Goal: Task Accomplishment & Management: Manage account settings

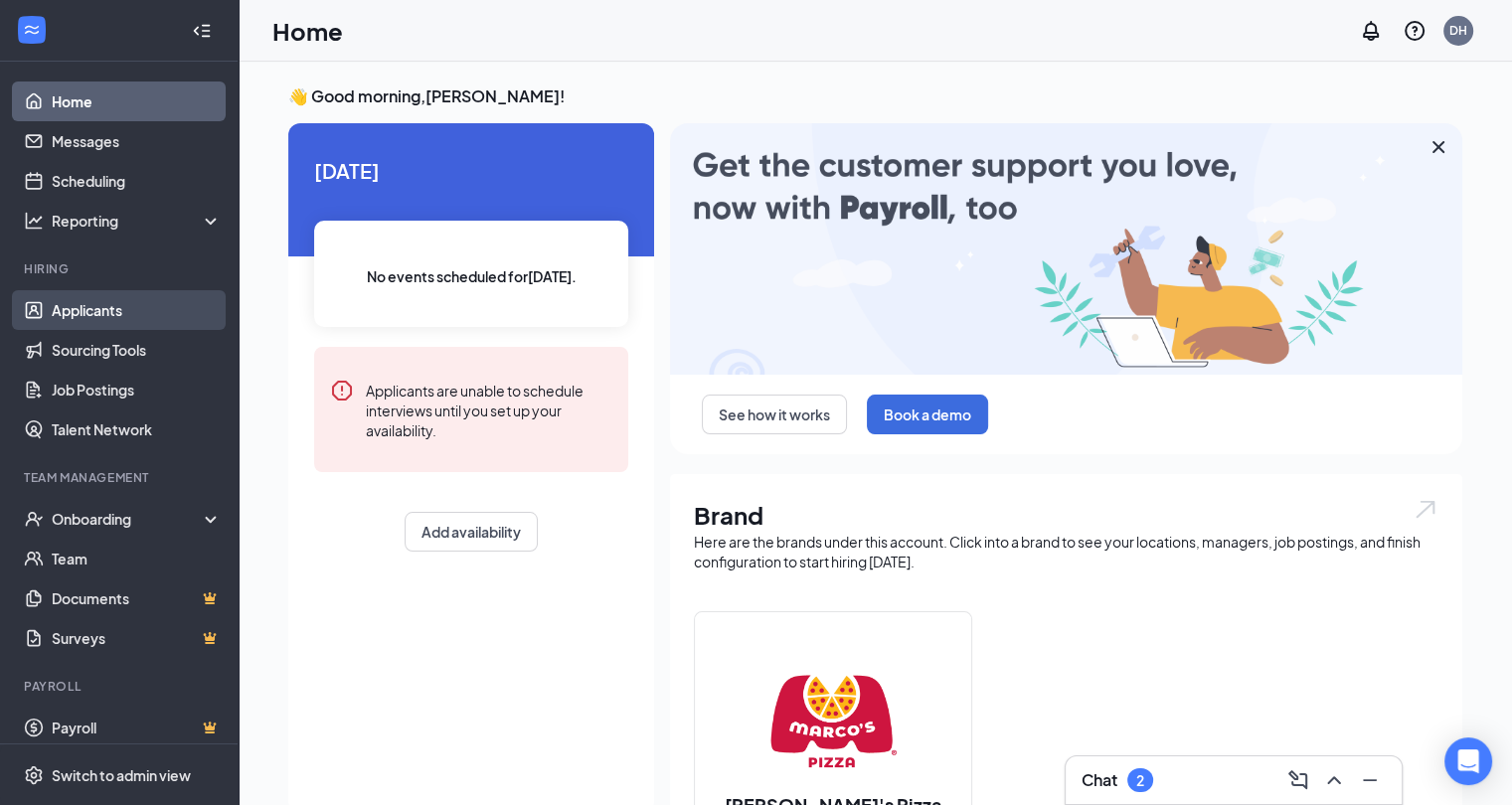
click at [79, 320] on link "Applicants" at bounding box center [137, 311] width 170 height 40
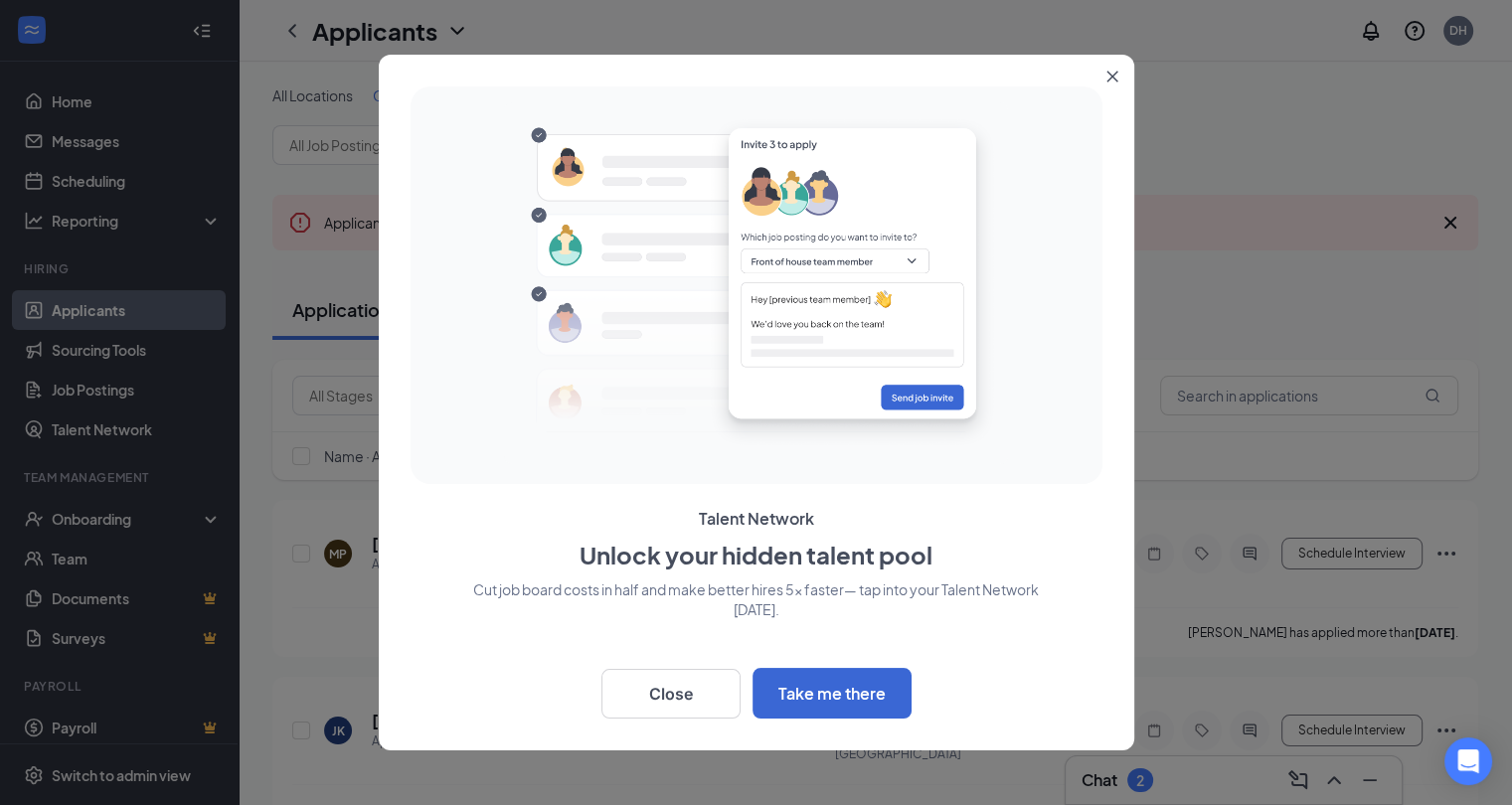
click at [1103, 81] on button "Close" at bounding box center [1117, 73] width 36 height 36
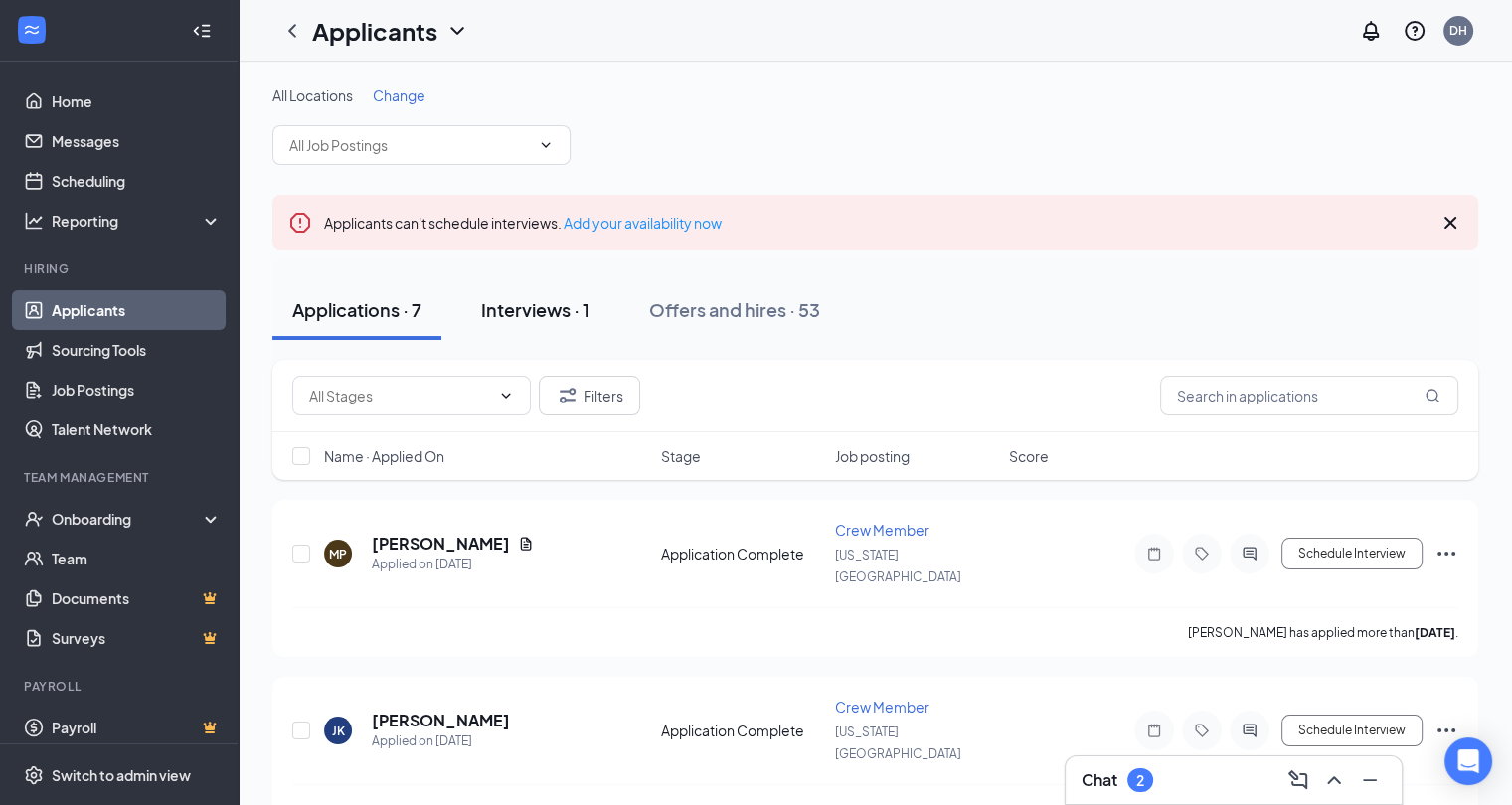
click at [557, 309] on div "Interviews · 1" at bounding box center [536, 310] width 108 height 25
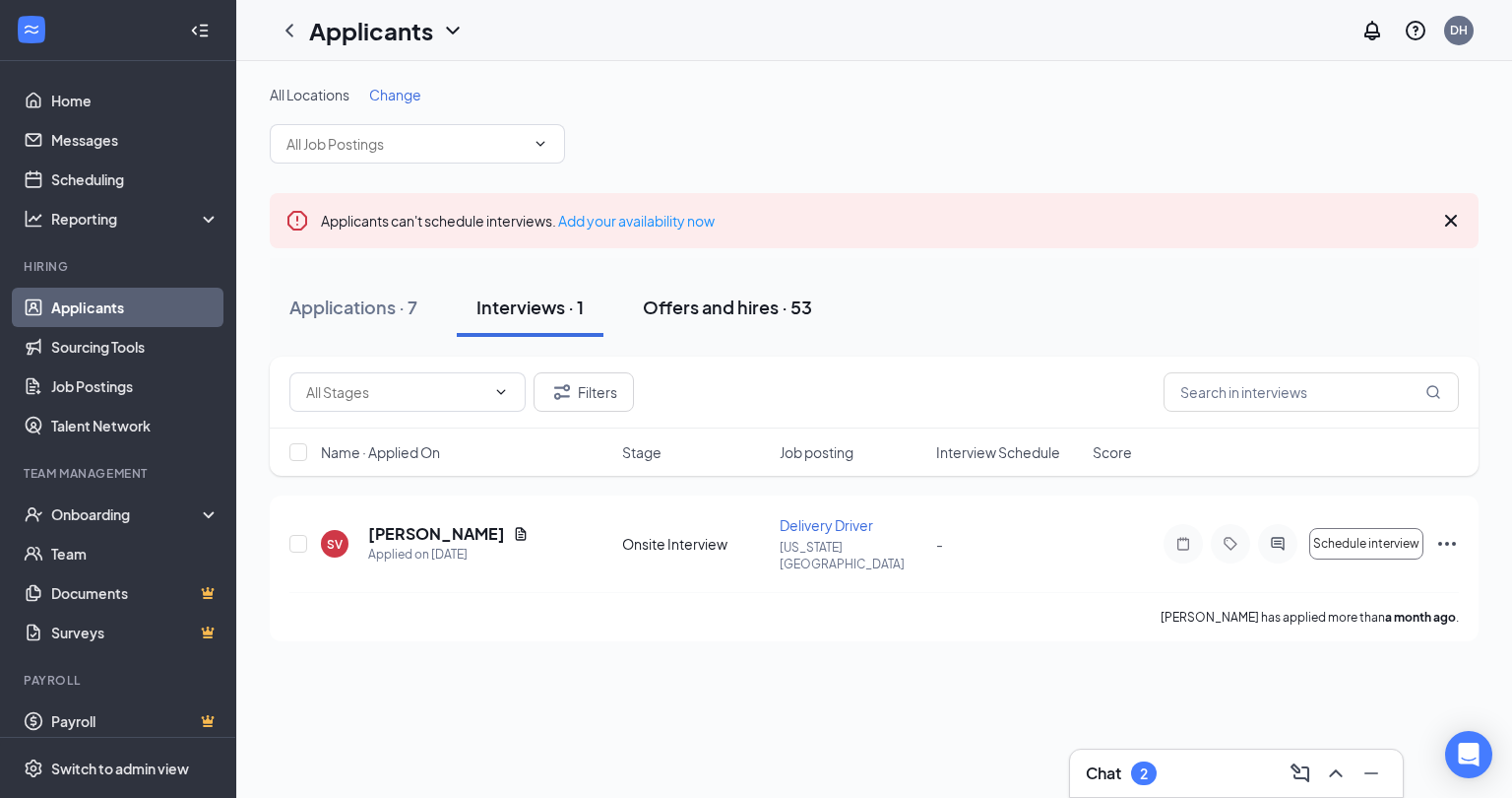
click at [754, 303] on div "Offers and hires · 53" at bounding box center [727, 307] width 169 height 25
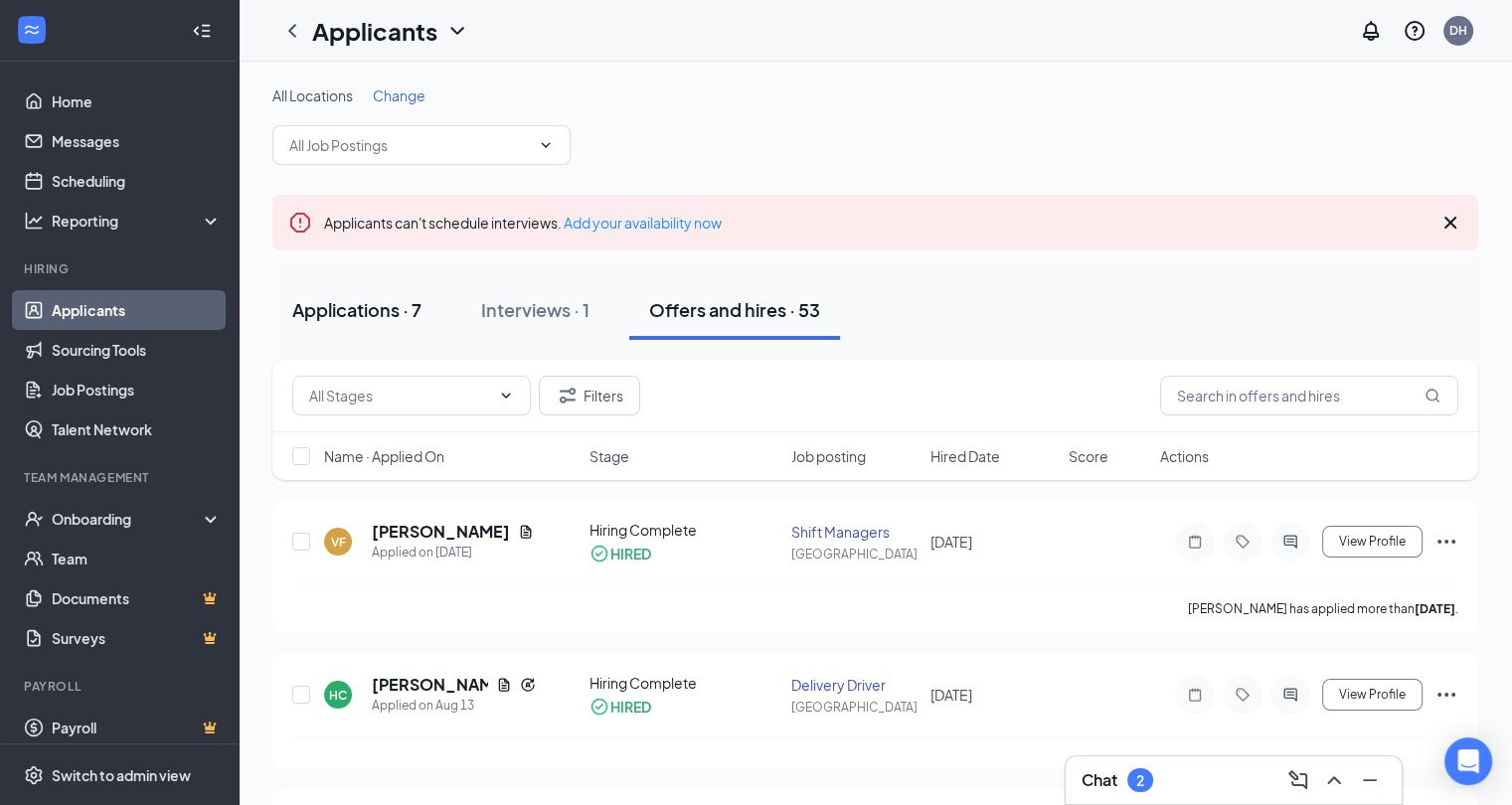
click at [363, 322] on button "Applications · 7" at bounding box center [357, 311] width 169 height 60
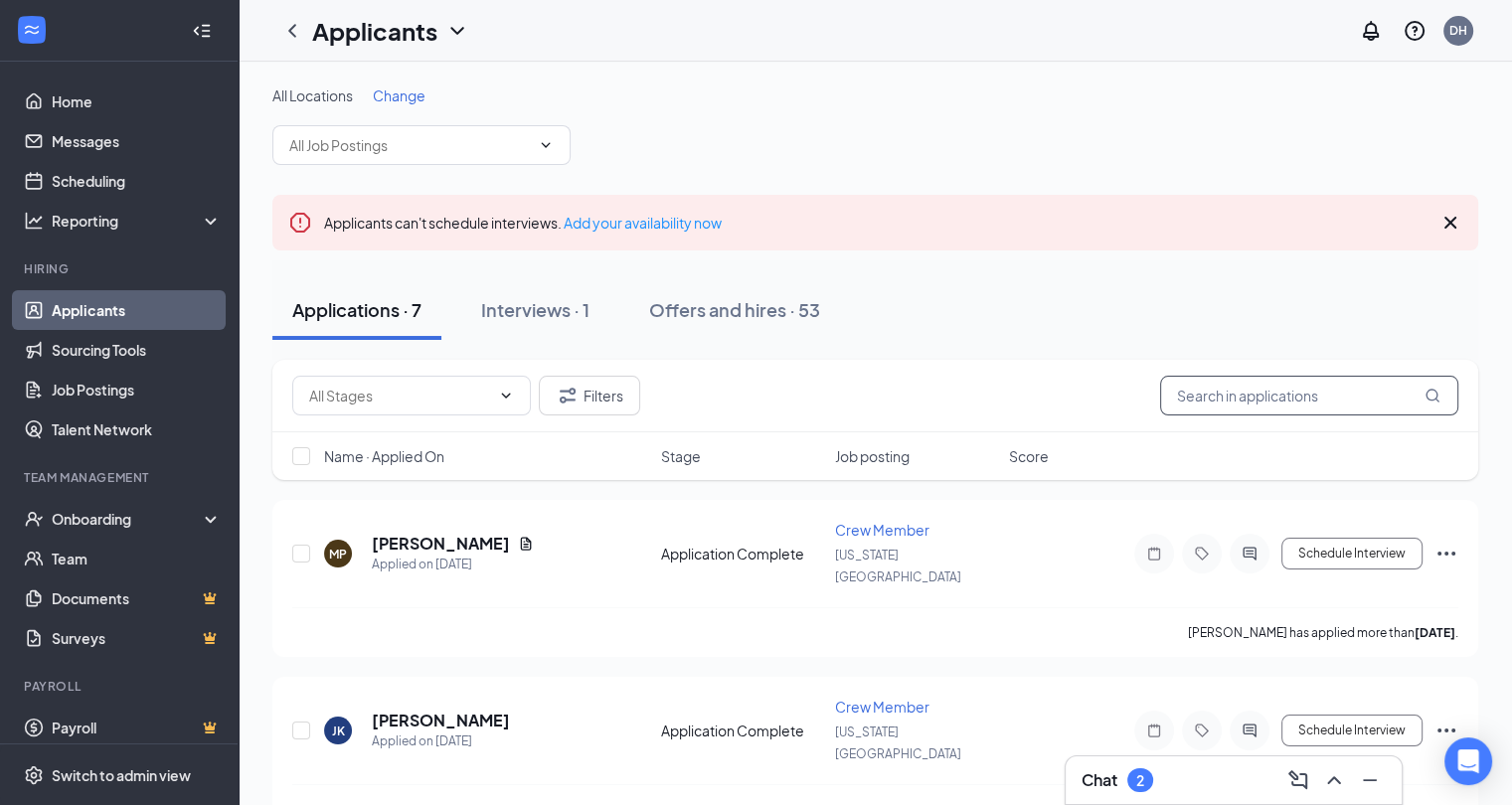
click at [1225, 391] on input "text" at bounding box center [1309, 396] width 299 height 40
type input "[PERSON_NAME]"
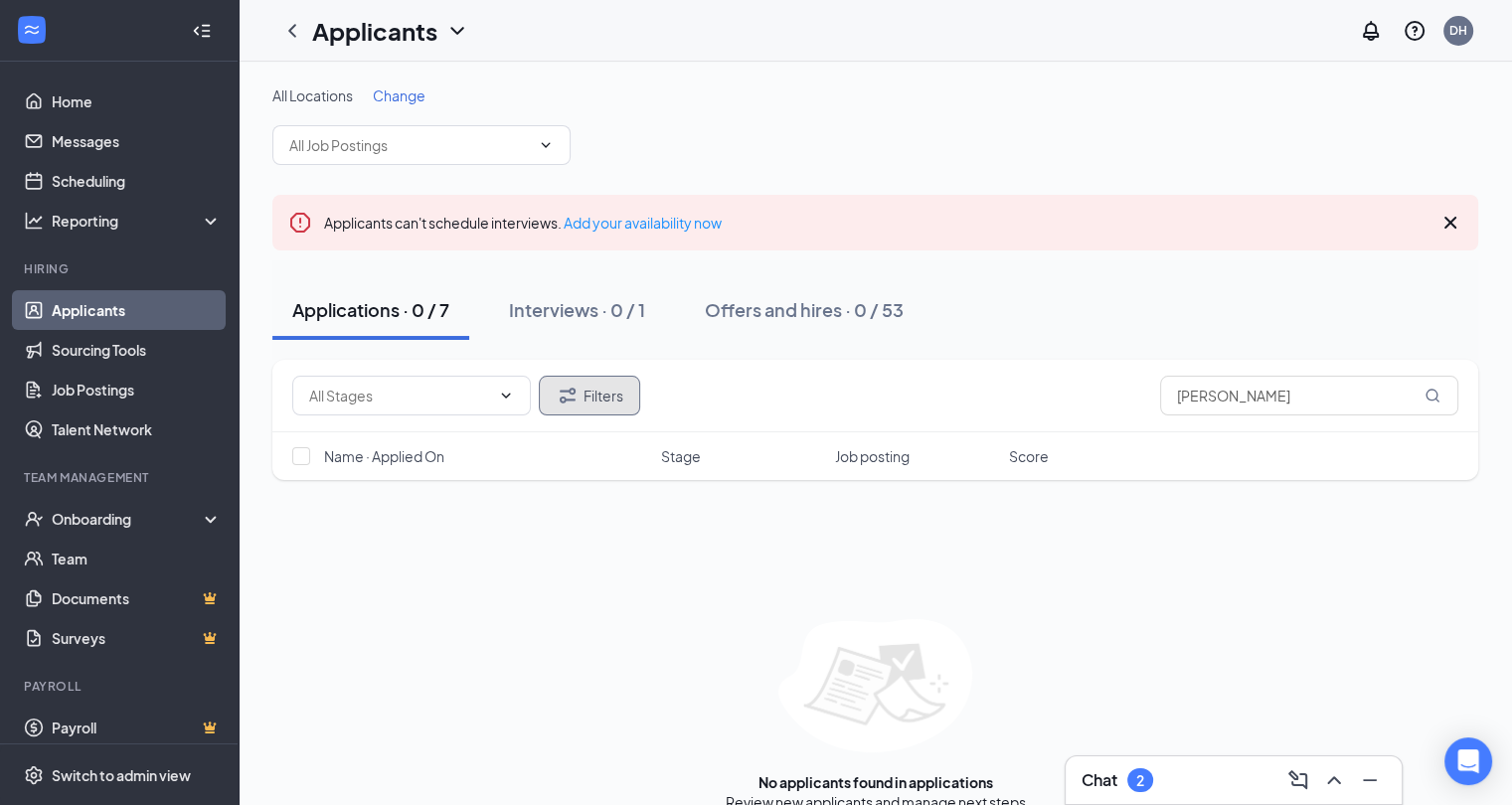
click at [539, 404] on button "Filters" at bounding box center [589, 396] width 101 height 40
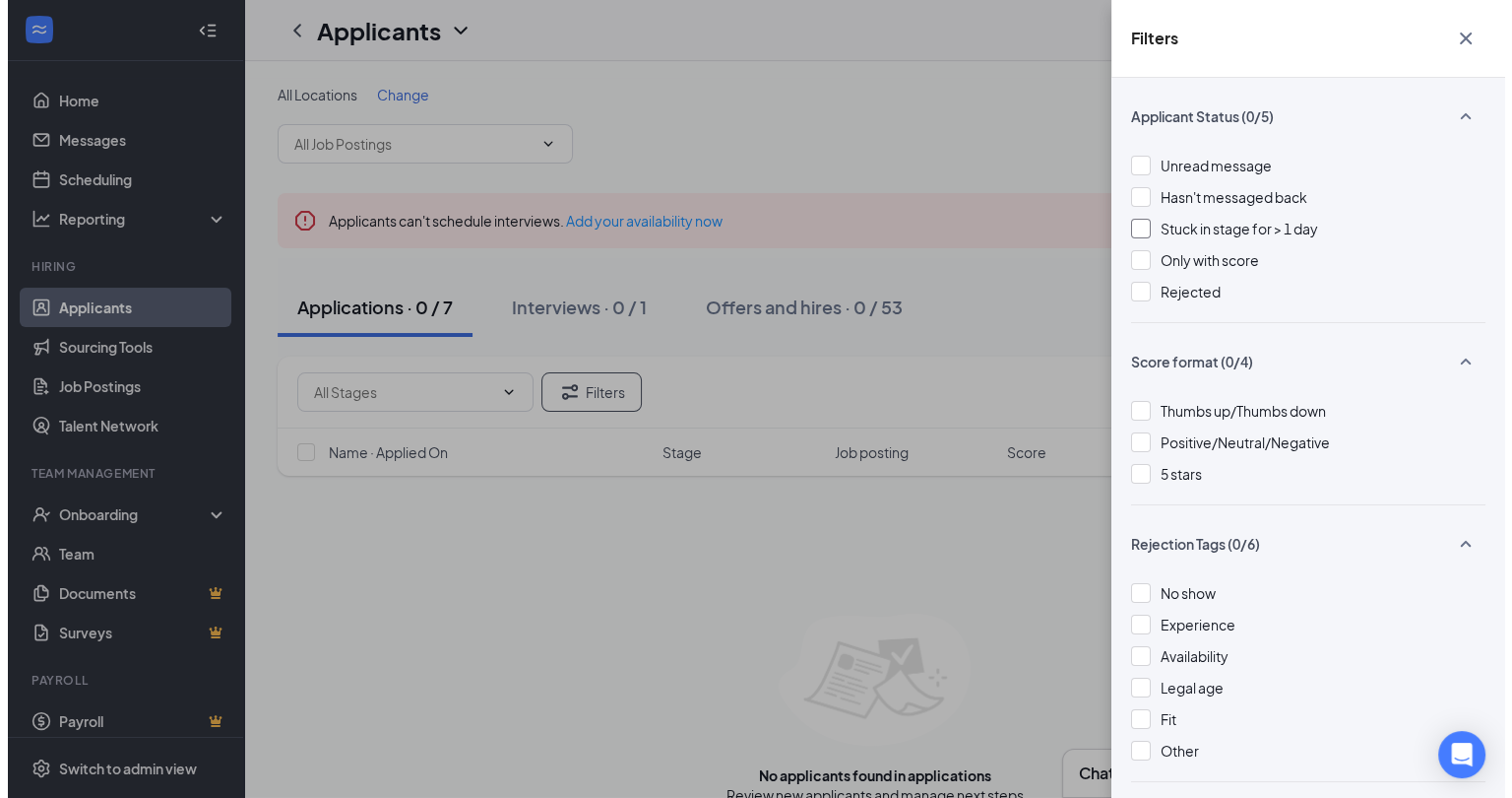
scroll to position [64, 0]
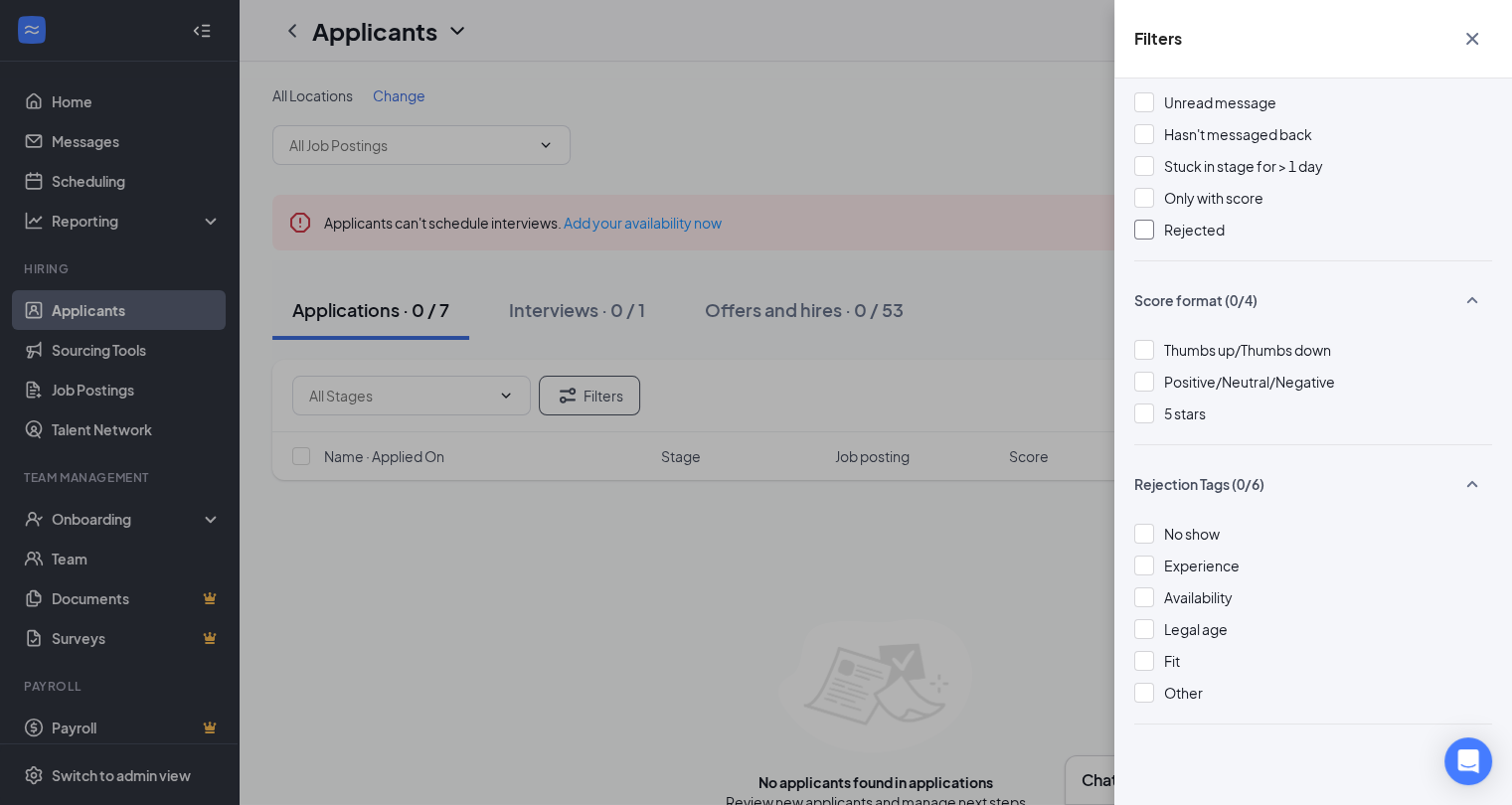
click at [1152, 229] on div at bounding box center [1144, 230] width 20 height 20
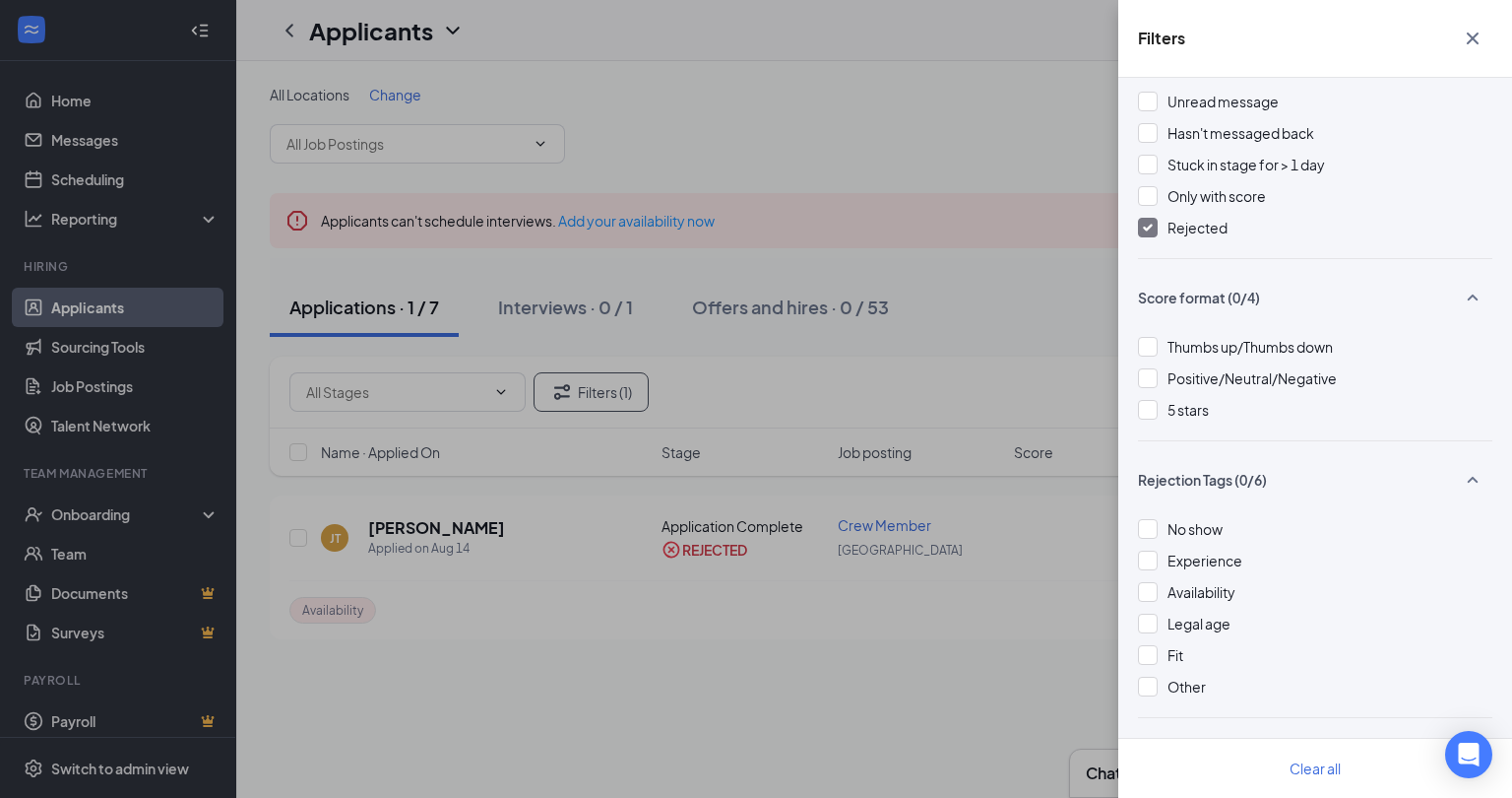
click at [874, 407] on div "Filters Applicant Status (1/5) Unread message Hasn't messaged back Stuck in sta…" at bounding box center [756, 399] width 1512 height 798
click at [863, 648] on div "Filters Applicant Status (1/5) Unread message Hasn't messaged back Stuck in sta…" at bounding box center [756, 399] width 1512 height 798
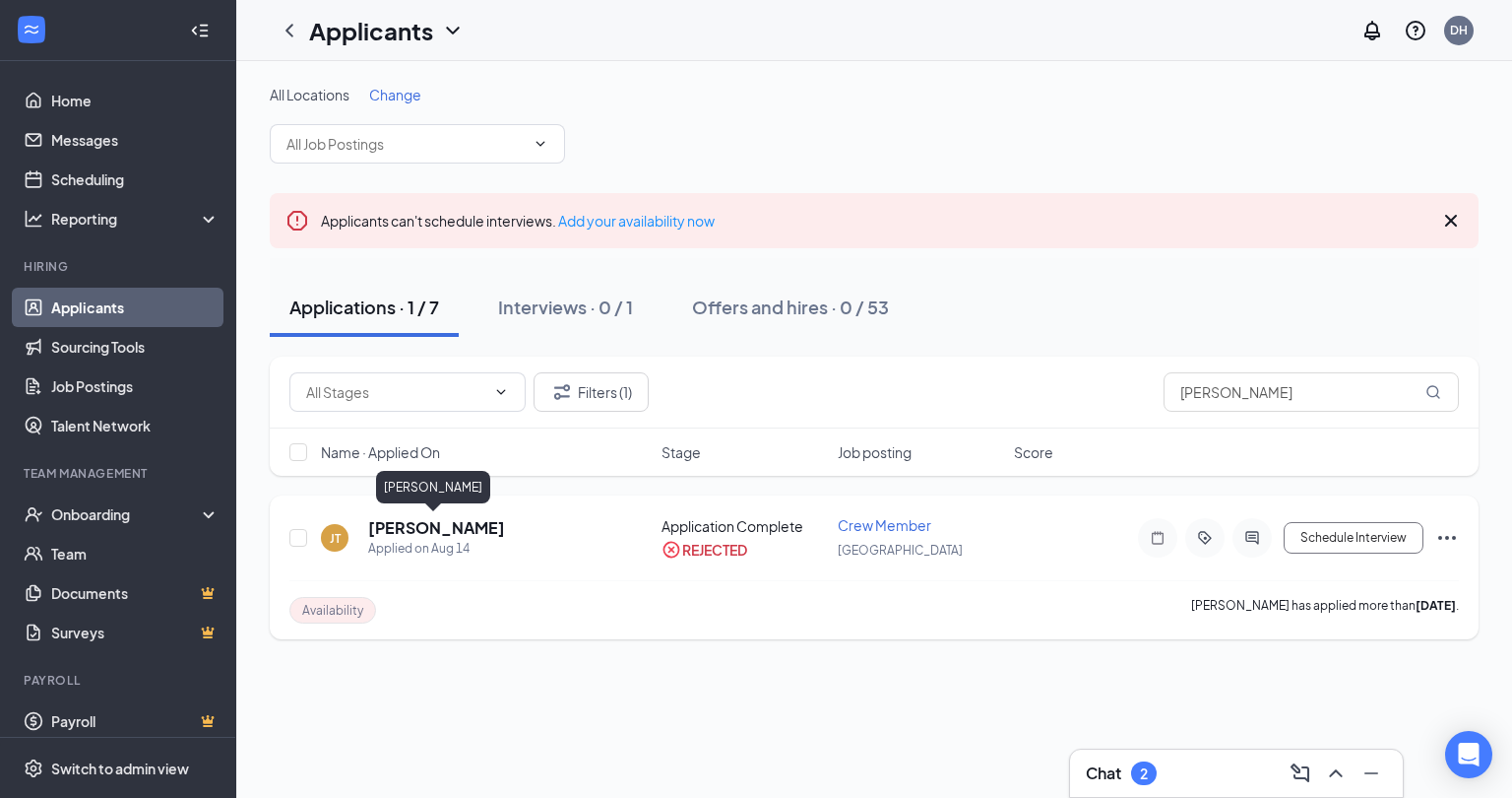
click at [398, 533] on h5 "[PERSON_NAME]" at bounding box center [436, 528] width 137 height 22
